Goal: Task Accomplishment & Management: Manage account settings

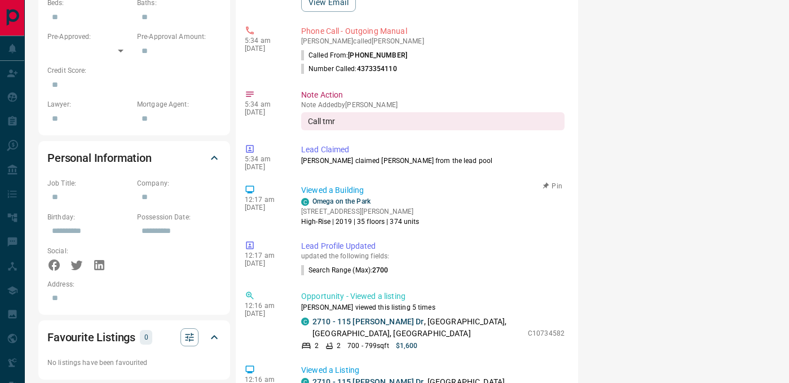
scroll to position [341, 0]
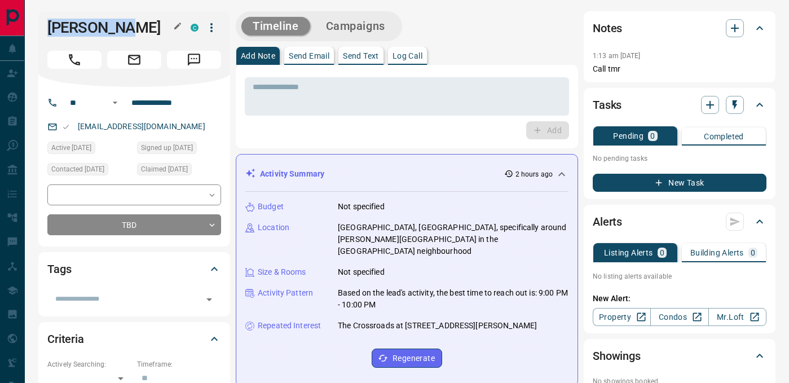
drag, startPoint x: 49, startPoint y: 28, endPoint x: 132, endPoint y: 26, distance: 82.9
click at [138, 27] on h1 "[PERSON_NAME]" at bounding box center [110, 28] width 126 height 18
copy h1 "[PERSON_NAME]"
click at [152, 103] on input "**********" at bounding box center [171, 103] width 88 height 18
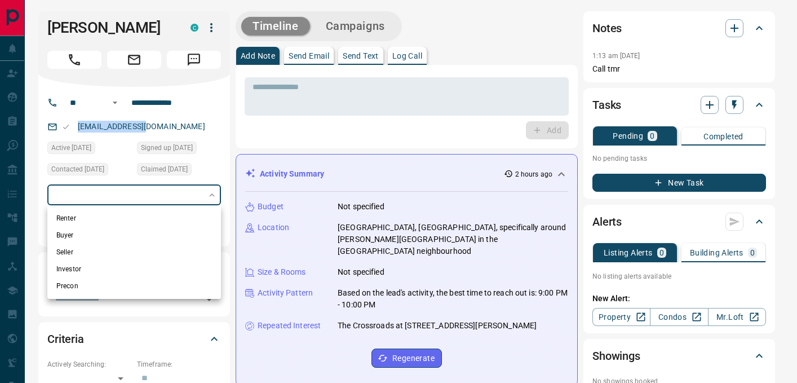
click at [117, 217] on li "Renter" at bounding box center [134, 218] width 174 height 17
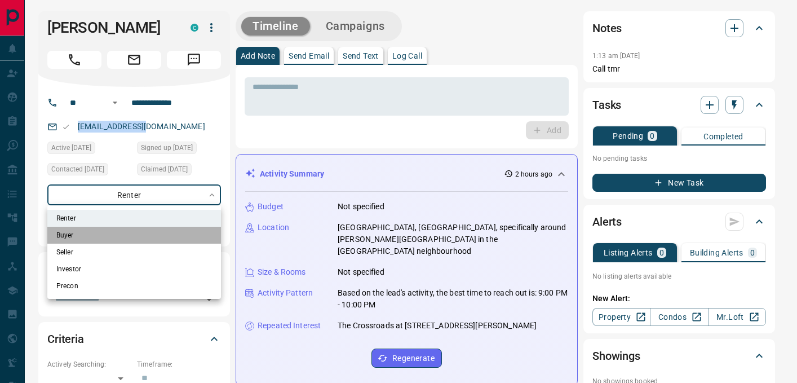
click at [109, 232] on li "Buyer" at bounding box center [134, 235] width 174 height 17
type input "**********"
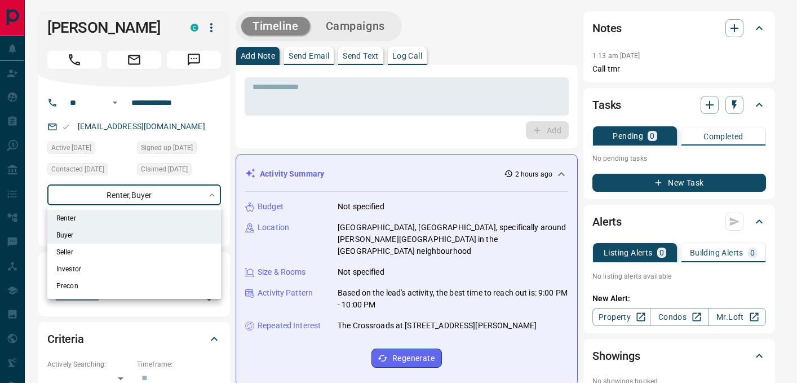
click at [342, 134] on div at bounding box center [398, 191] width 797 height 383
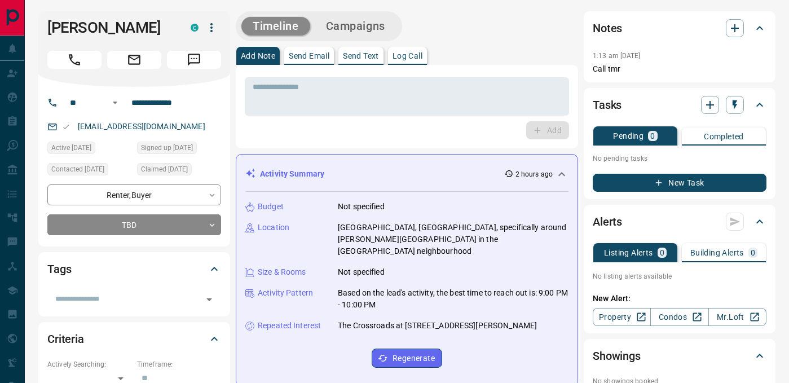
click at [413, 57] on p "Log Call" at bounding box center [407, 56] width 30 height 8
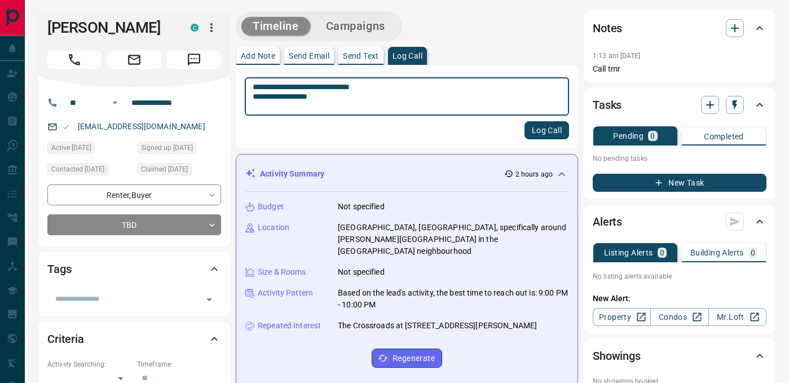
type textarea "**********"
click at [551, 130] on button "Log Call" at bounding box center [546, 130] width 45 height 18
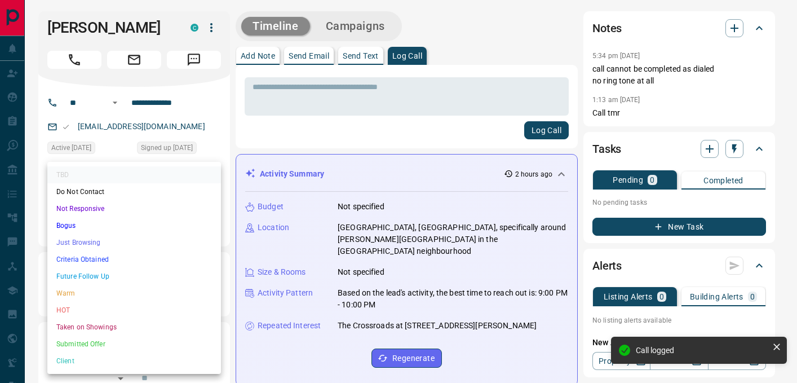
click at [101, 202] on li "Not Responsive" at bounding box center [134, 208] width 174 height 17
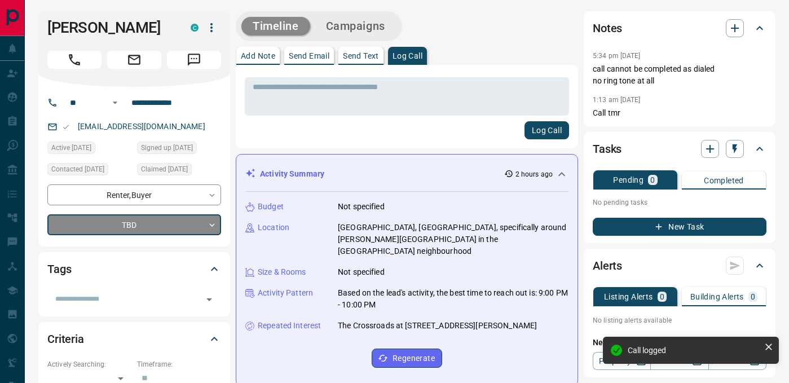
type input "*"
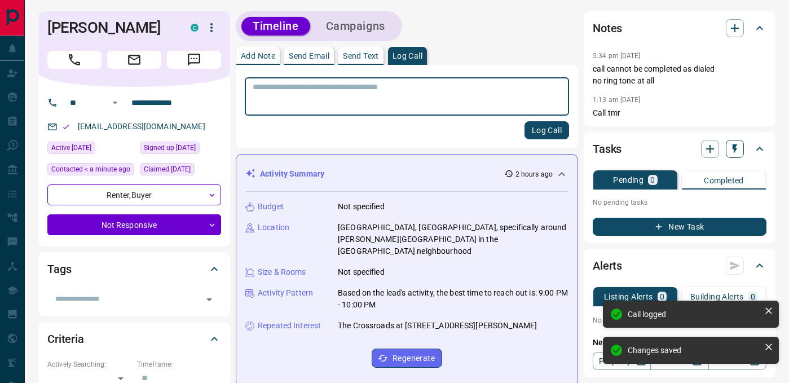
click at [736, 148] on icon "button" at bounding box center [734, 149] width 5 height 10
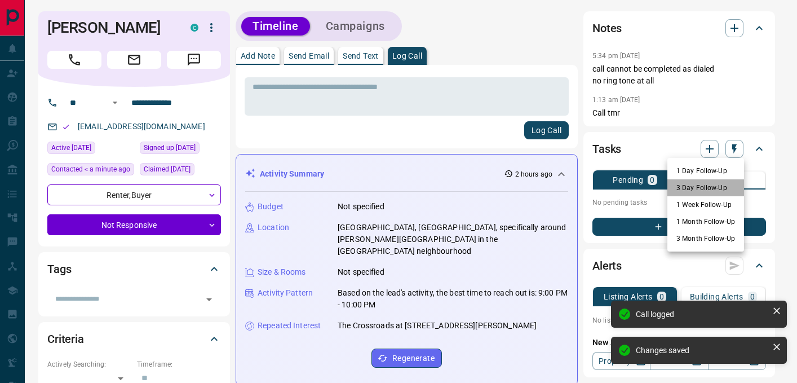
click at [709, 189] on li "3 Day Follow-Up" at bounding box center [706, 187] width 77 height 17
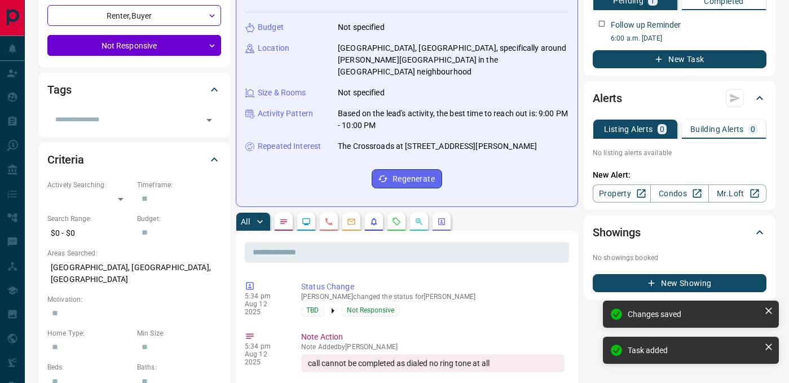
scroll to position [181, 0]
